Goal: Task Accomplishment & Management: Complete application form

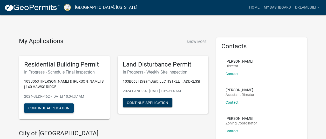
click at [55, 111] on button "Continue Application" at bounding box center [49, 107] width 50 height 9
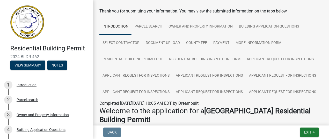
scroll to position [22, 0]
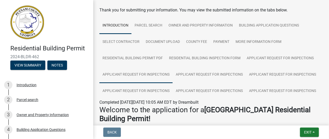
click at [110, 75] on link "Applicant Request for Inspections" at bounding box center [136, 74] width 73 height 17
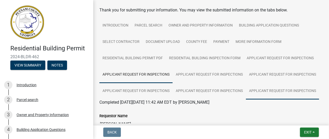
click at [288, 88] on link "Applicant Request for Inspections" at bounding box center [282, 91] width 73 height 17
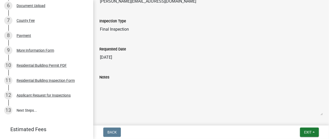
scroll to position [154, 0]
click at [27, 95] on div "Applicant Request for Inspections" at bounding box center [44, 95] width 54 height 4
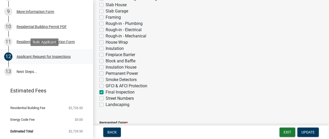
scroll to position [203, 0]
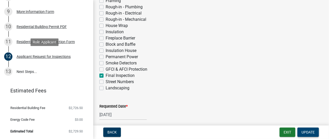
click at [307, 133] on span "Update" at bounding box center [308, 132] width 13 height 4
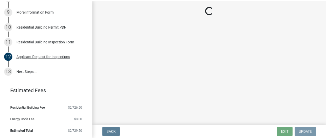
scroll to position [0, 0]
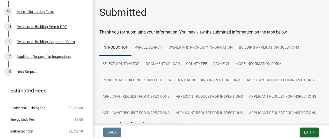
click at [309, 131] on span "Exit" at bounding box center [309, 132] width 8 height 4
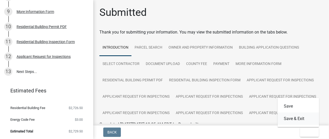
click at [298, 120] on button "Save & Exit" at bounding box center [298, 118] width 41 height 12
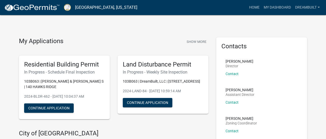
click at [106, 134] on h4 "City of [GEOGRAPHIC_DATA]" at bounding box center [113, 133] width 189 height 8
